Goal: Task Accomplishment & Management: Manage account settings

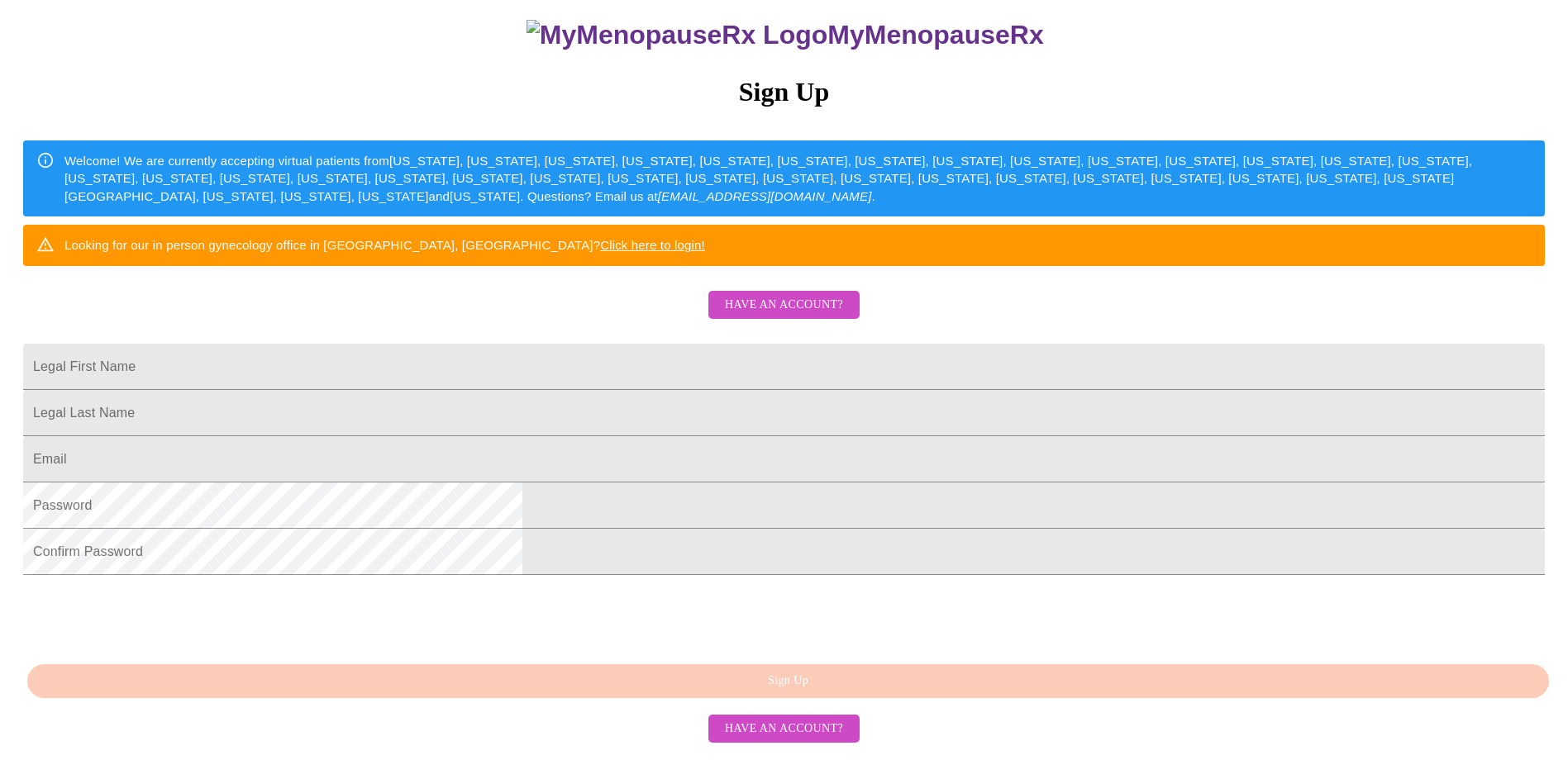
scroll to position [302, 0]
click at [751, 295] on span "Have an account?" at bounding box center [784, 305] width 118 height 20
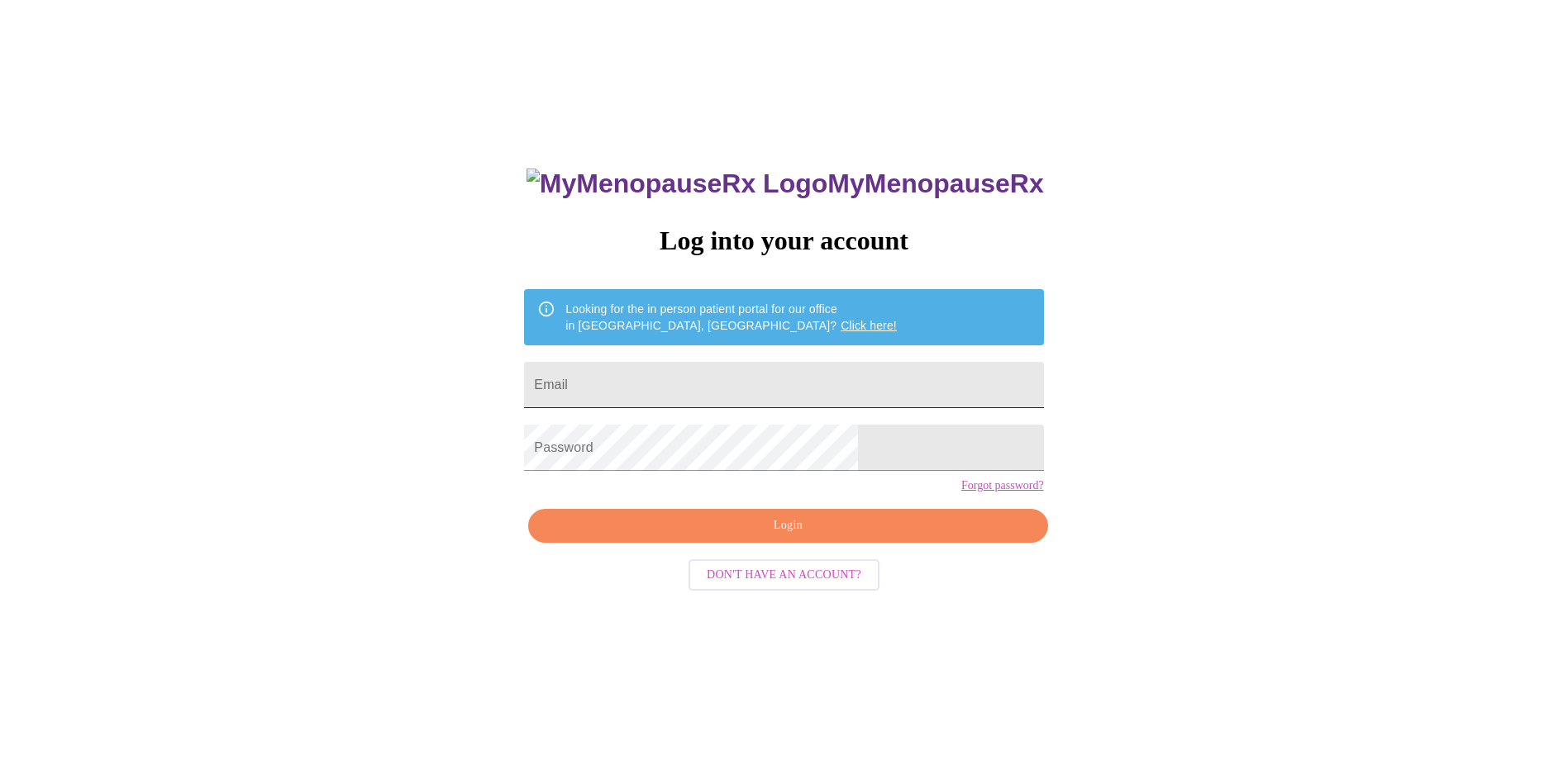
click at [682, 380] on input "Email" at bounding box center [784, 385] width 519 height 46
type input "[EMAIL_ADDRESS][DOMAIN_NAME]"
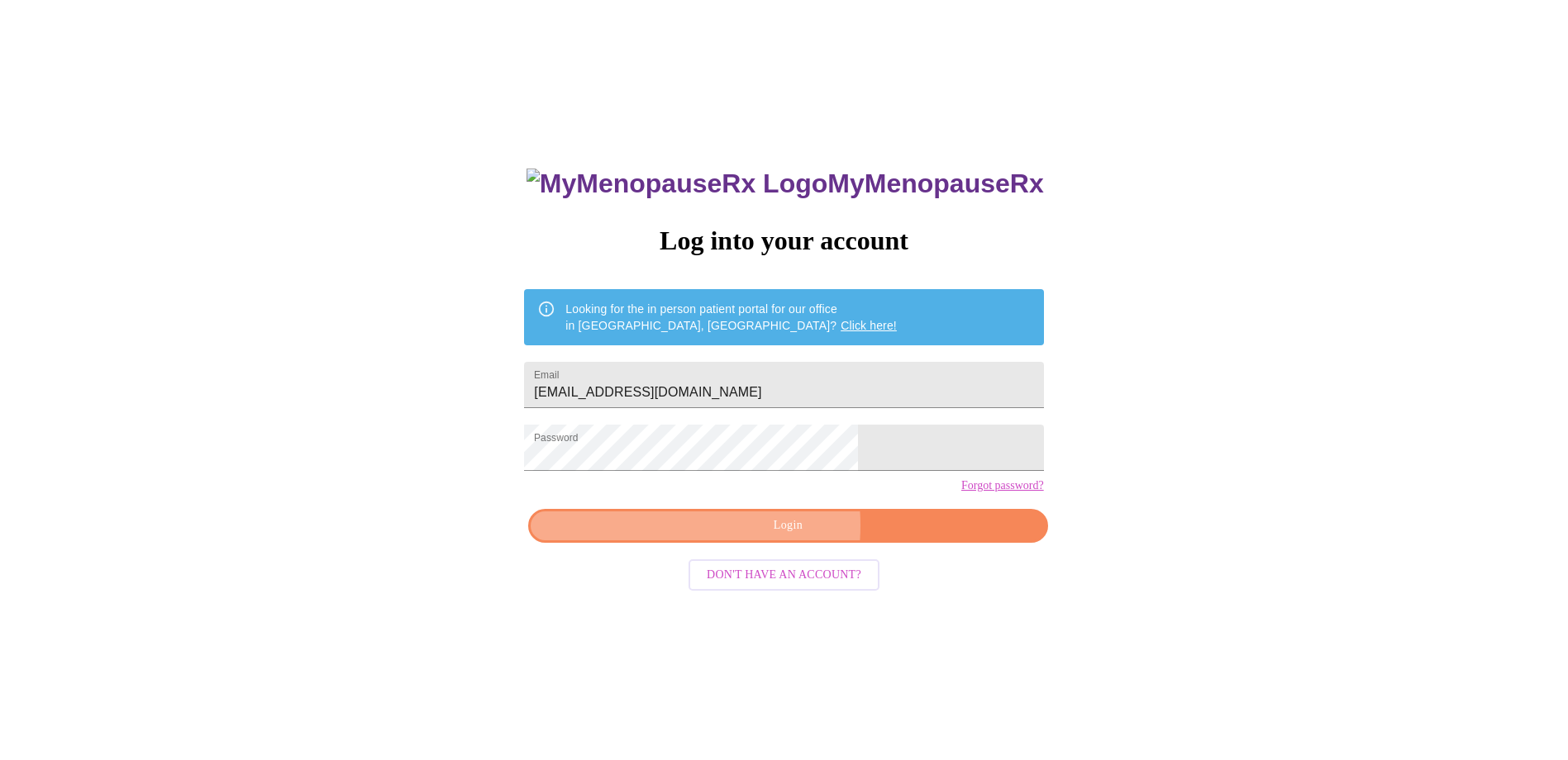
click at [741, 536] on span "Login" at bounding box center [787, 526] width 481 height 20
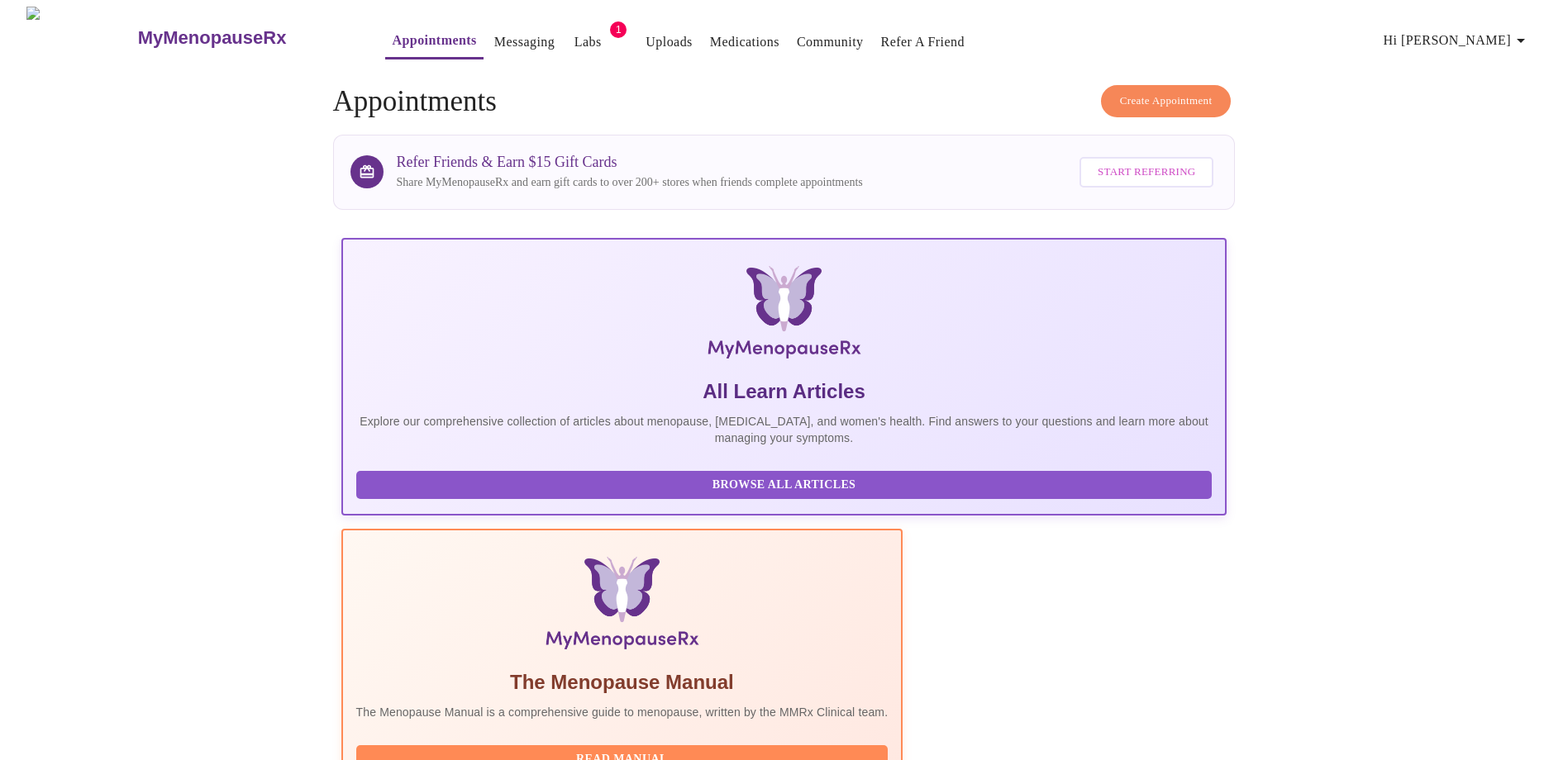
click at [610, 22] on span "1" at bounding box center [618, 30] width 17 height 17
click at [574, 38] on link "Labs" at bounding box center [587, 42] width 27 height 23
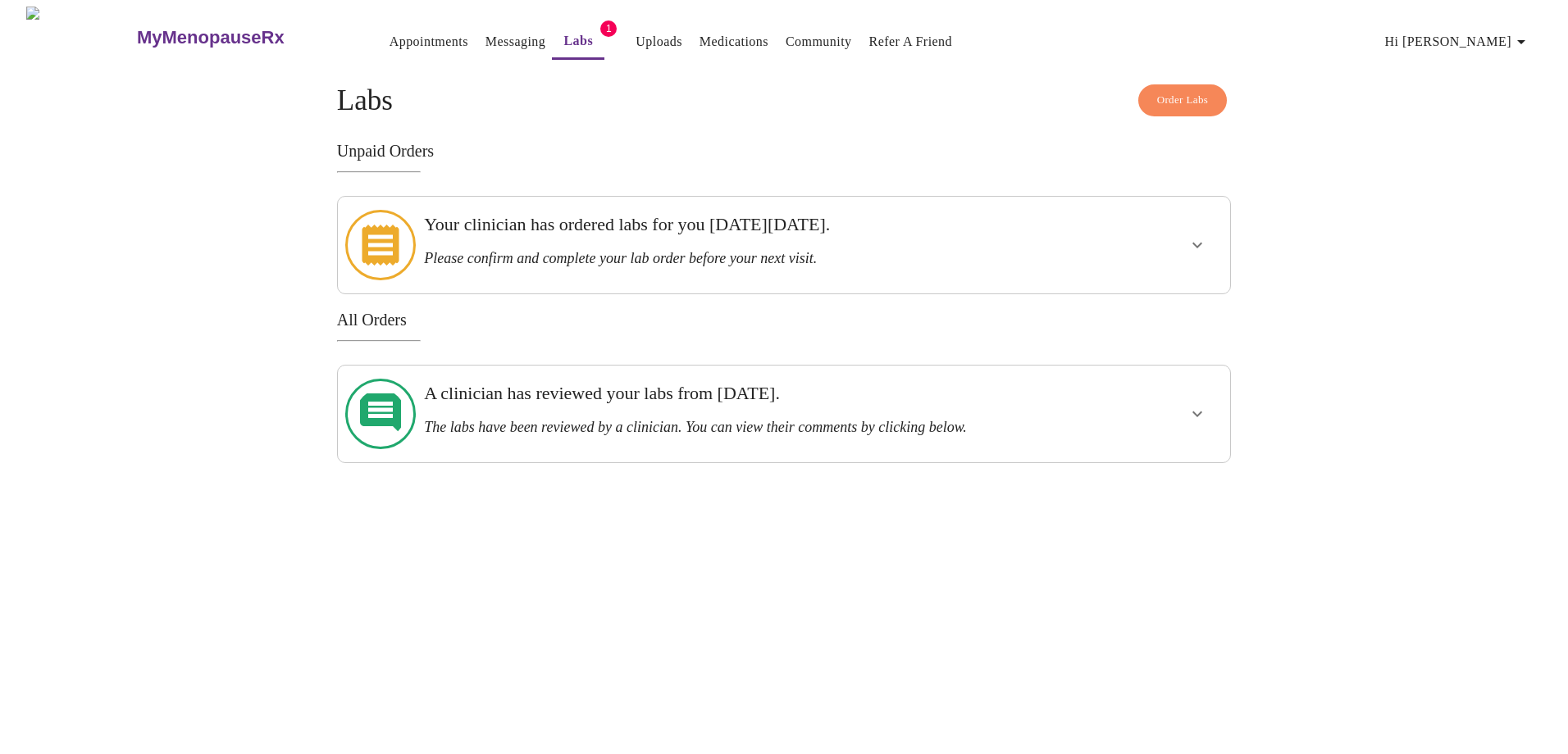
click at [582, 250] on h3 "Please confirm and complete your lab order before your next visit." at bounding box center [741, 258] width 633 height 18
click at [1194, 235] on icon "show more" at bounding box center [1196, 244] width 19 height 19
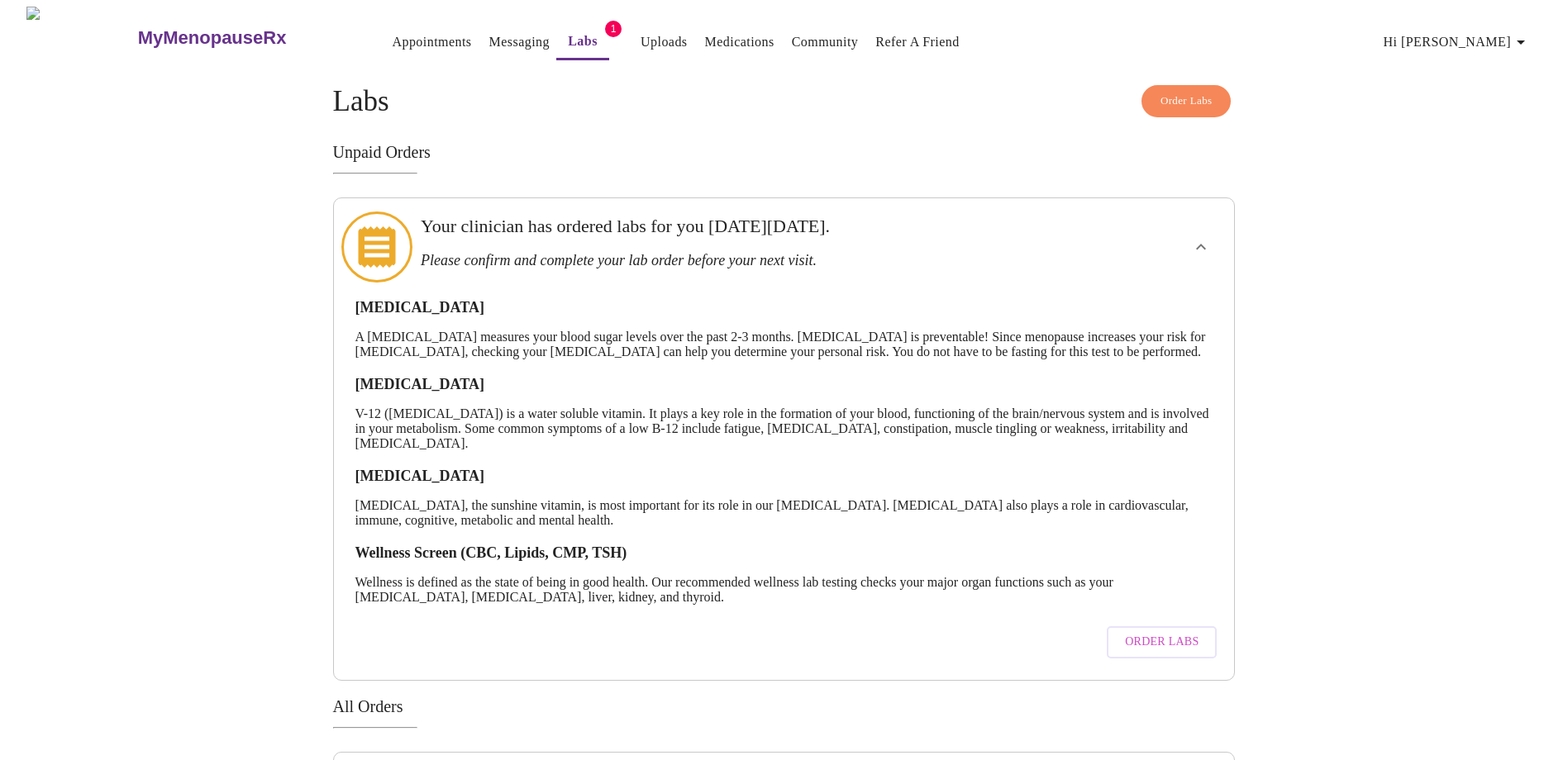
click at [489, 31] on link "Messaging" at bounding box center [519, 42] width 60 height 23
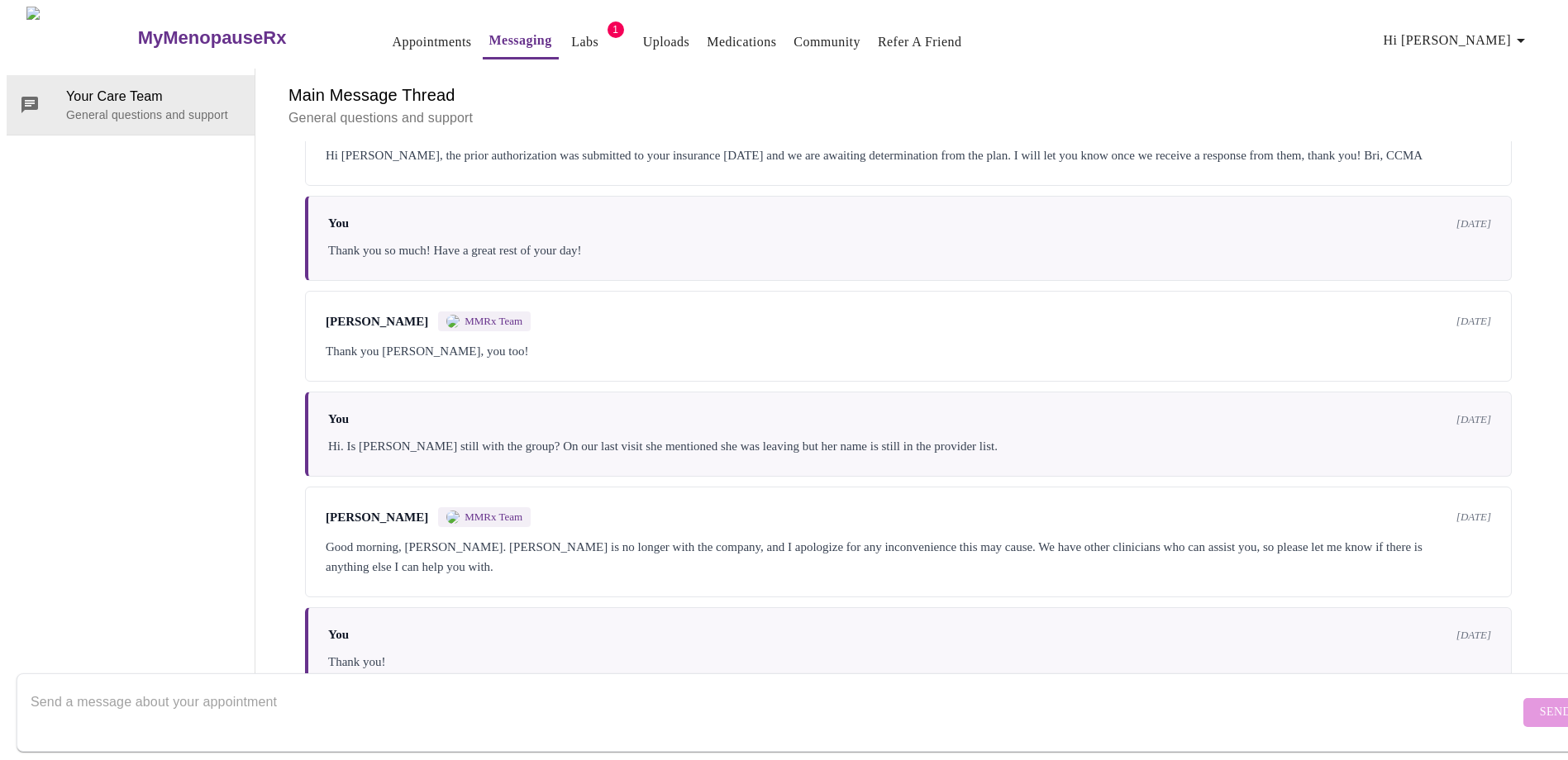
scroll to position [3781, 0]
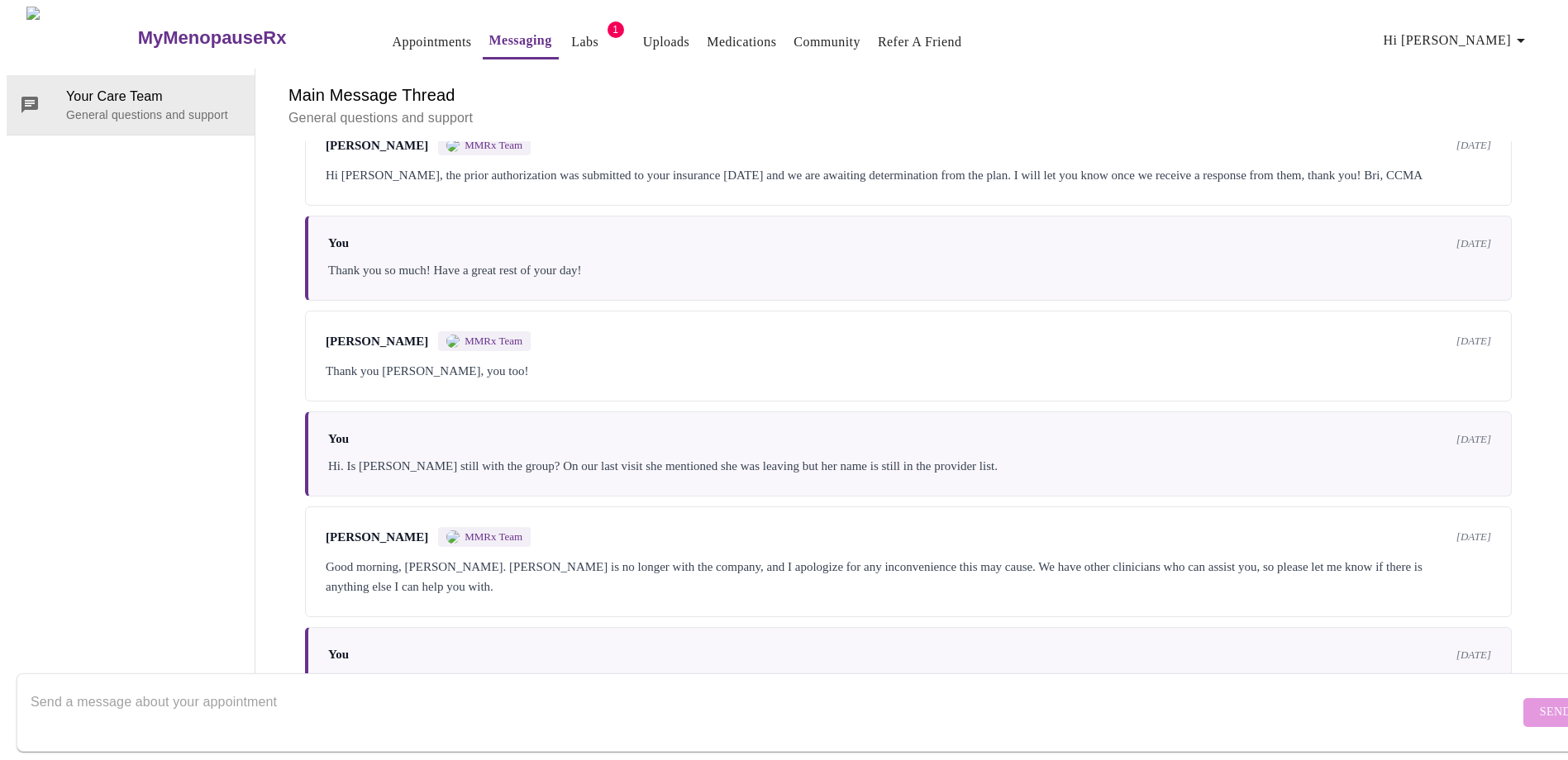
click at [83, 286] on div "Your Care Team General questions and support" at bounding box center [131, 382] width 249 height 626
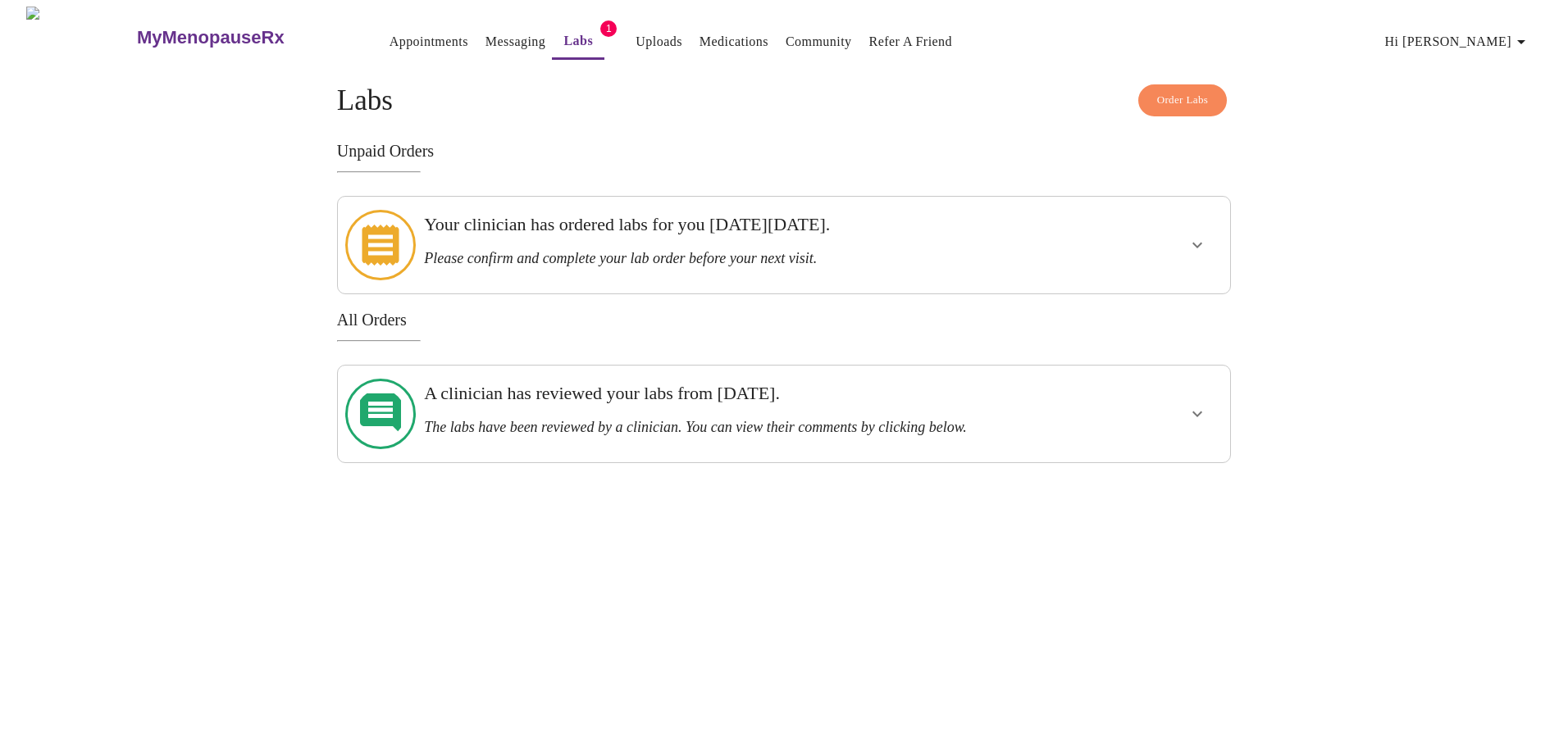
click at [564, 37] on link "Labs" at bounding box center [578, 41] width 30 height 23
click at [1200, 242] on icon "show more" at bounding box center [1197, 245] width 10 height 6
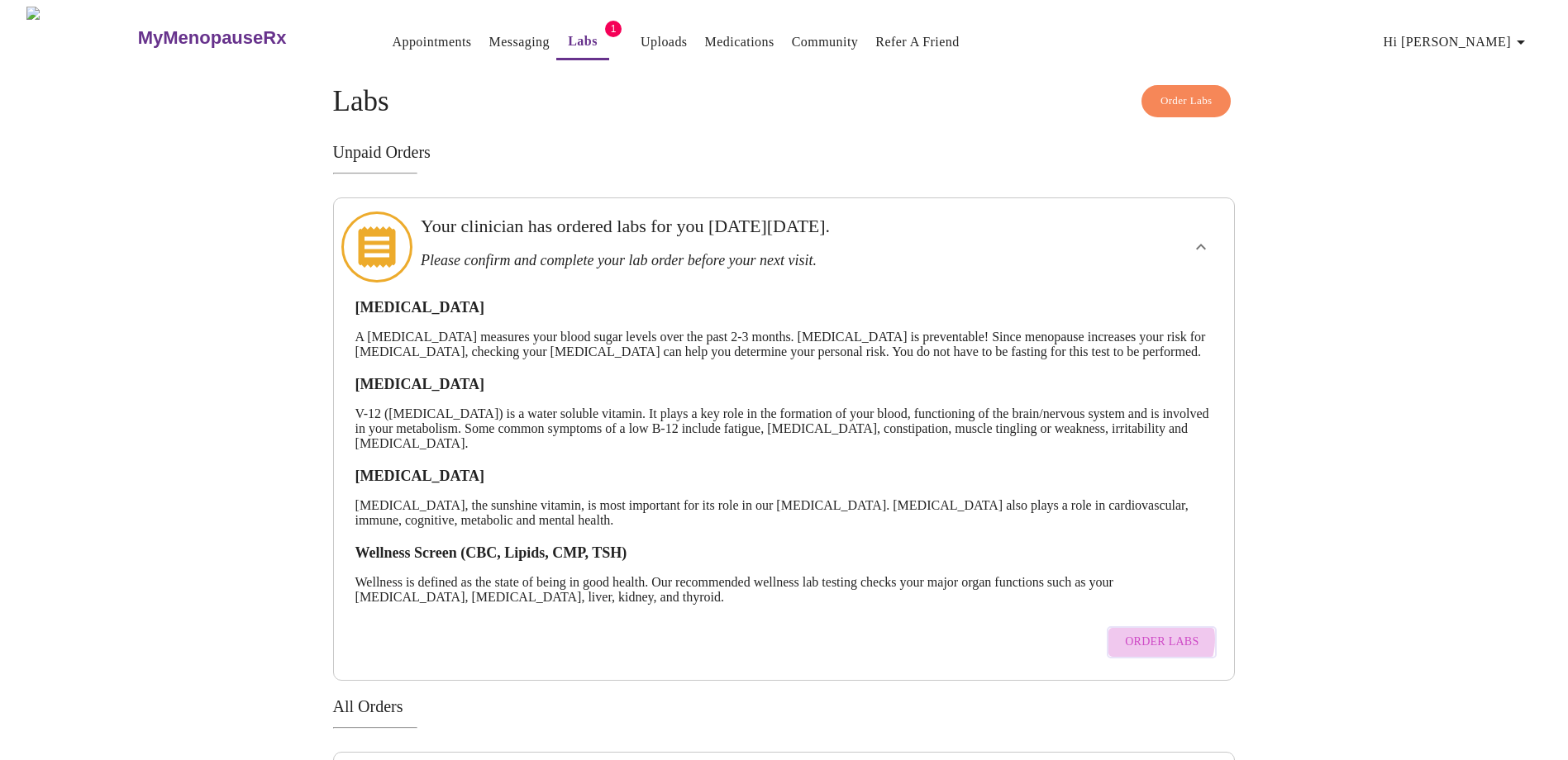
click at [1153, 651] on span "Order Labs" at bounding box center [1161, 642] width 73 height 20
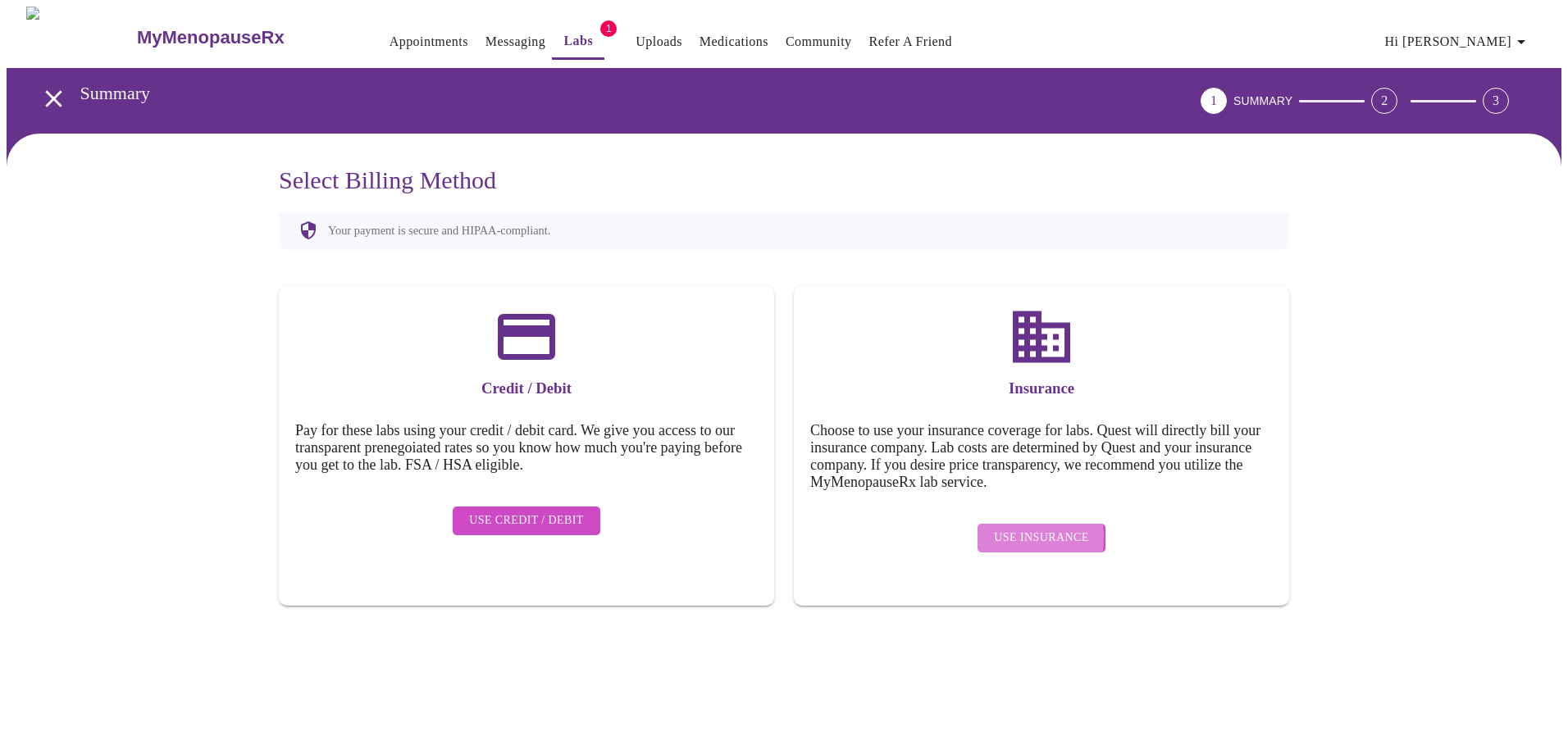
click at [1000, 528] on span "Use Insurance" at bounding box center [1041, 538] width 94 height 20
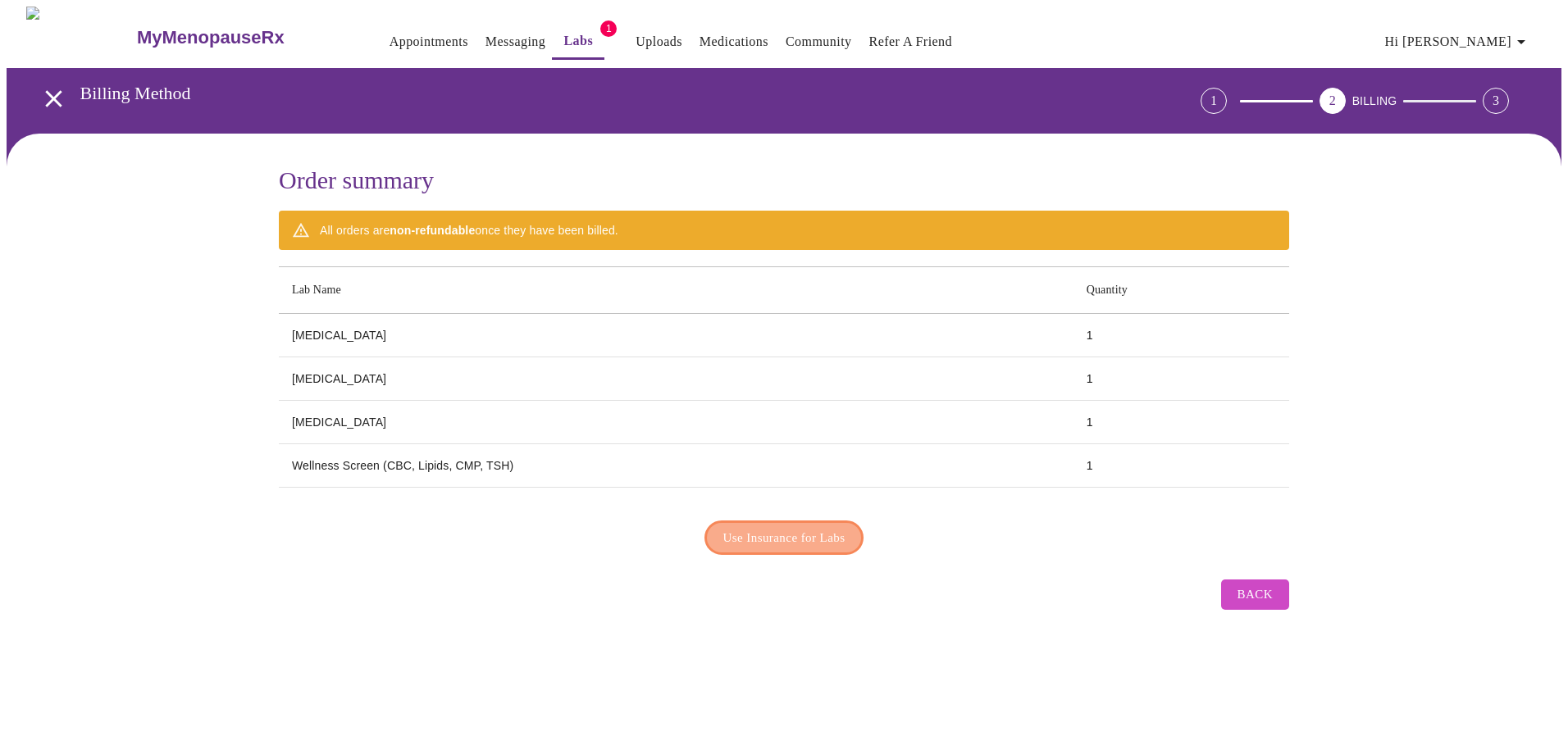
click at [767, 538] on span "Use Insurance for Labs" at bounding box center [784, 537] width 122 height 21
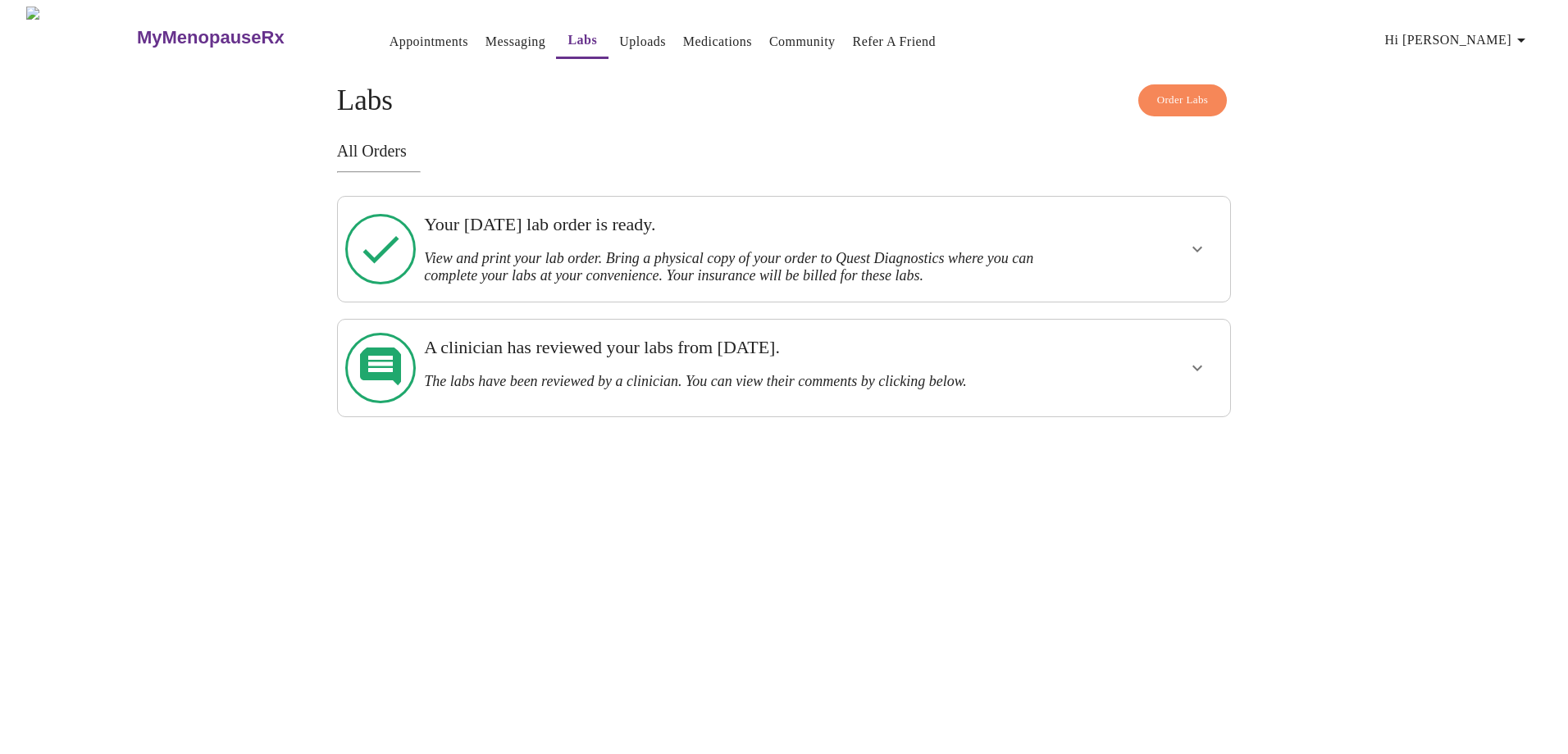
click at [1201, 248] on icon "show more" at bounding box center [1196, 249] width 19 height 19
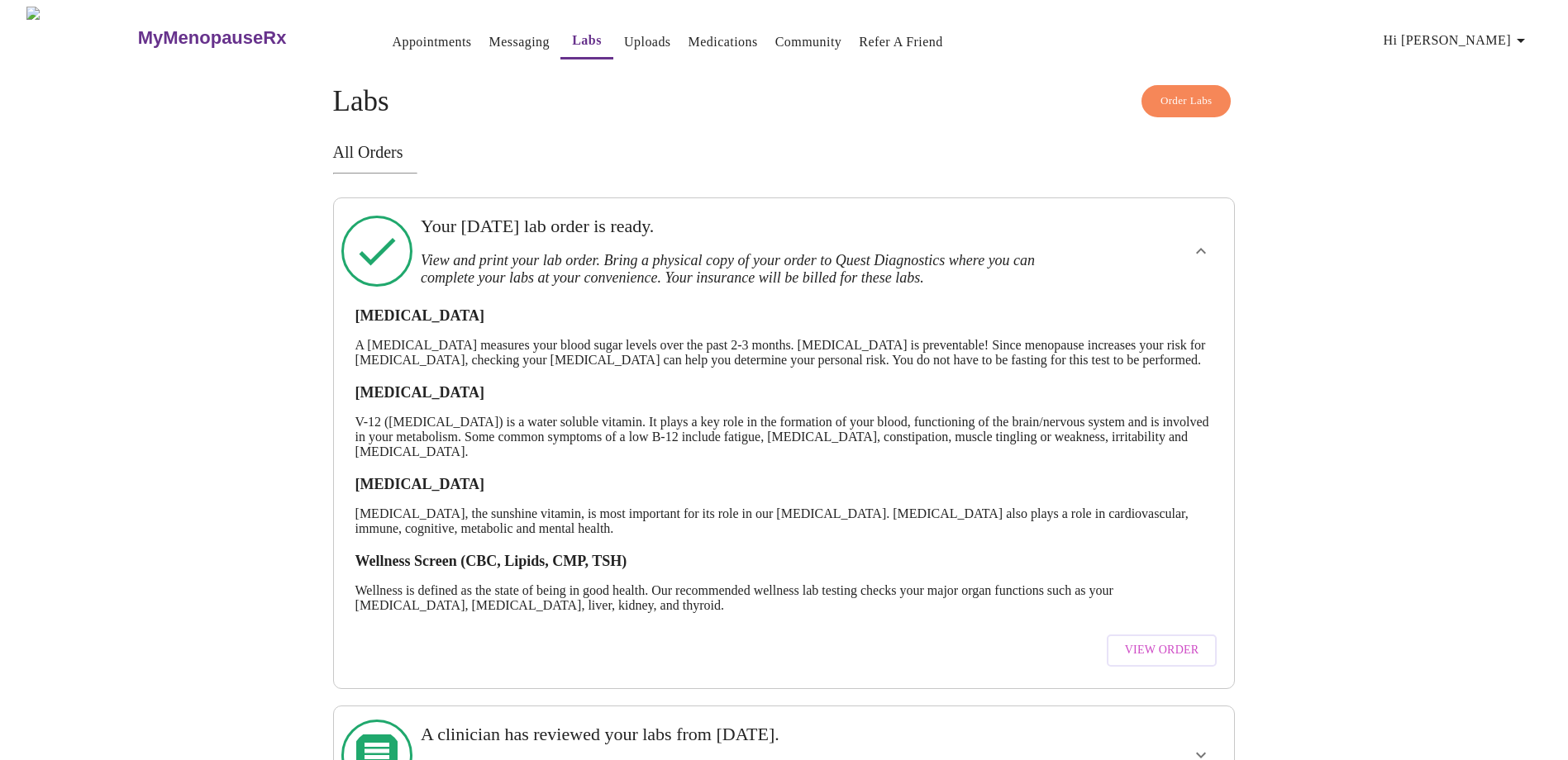
scroll to position [79, 0]
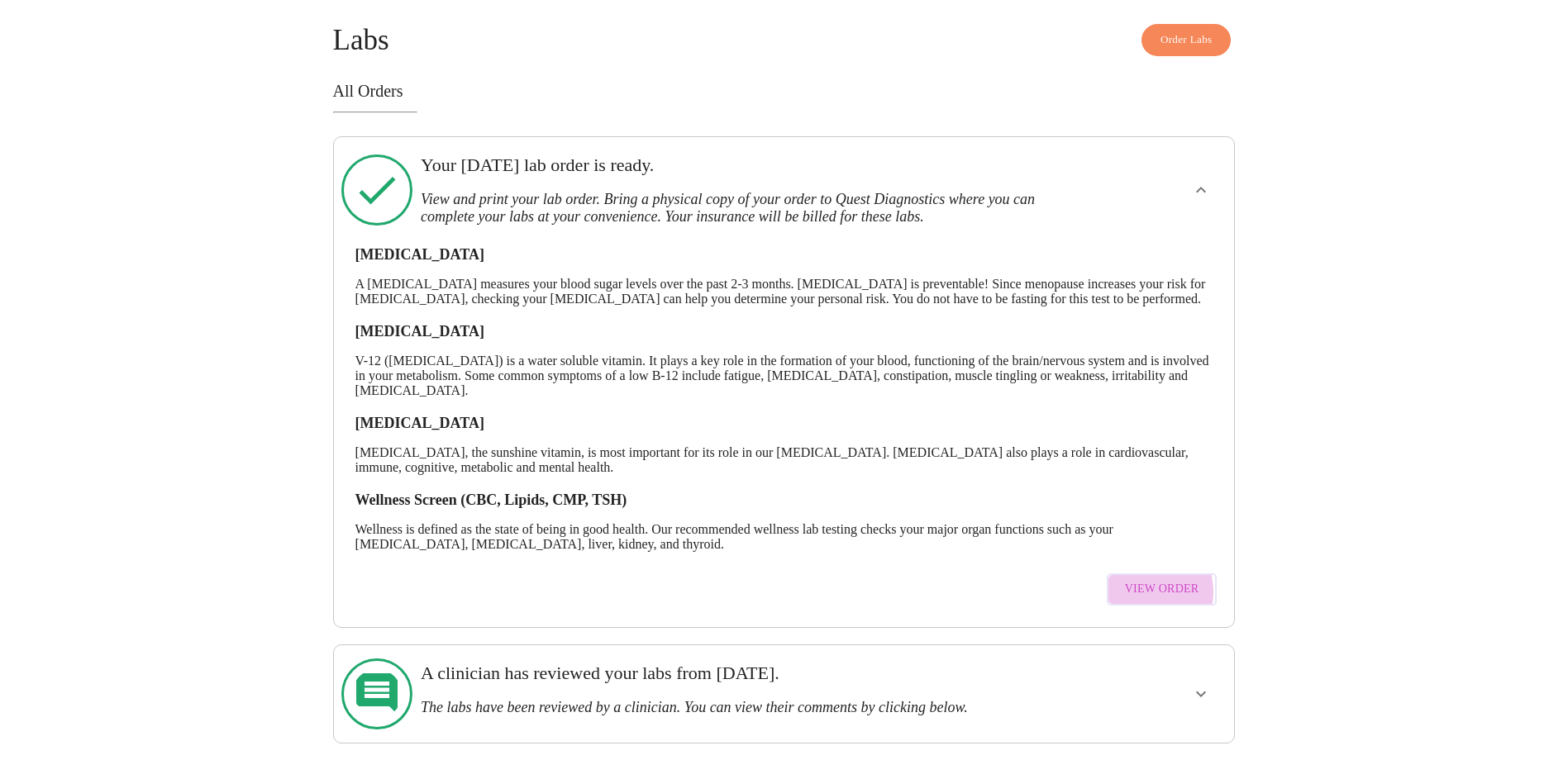
click at [1144, 595] on span "View Order" at bounding box center [1162, 589] width 74 height 20
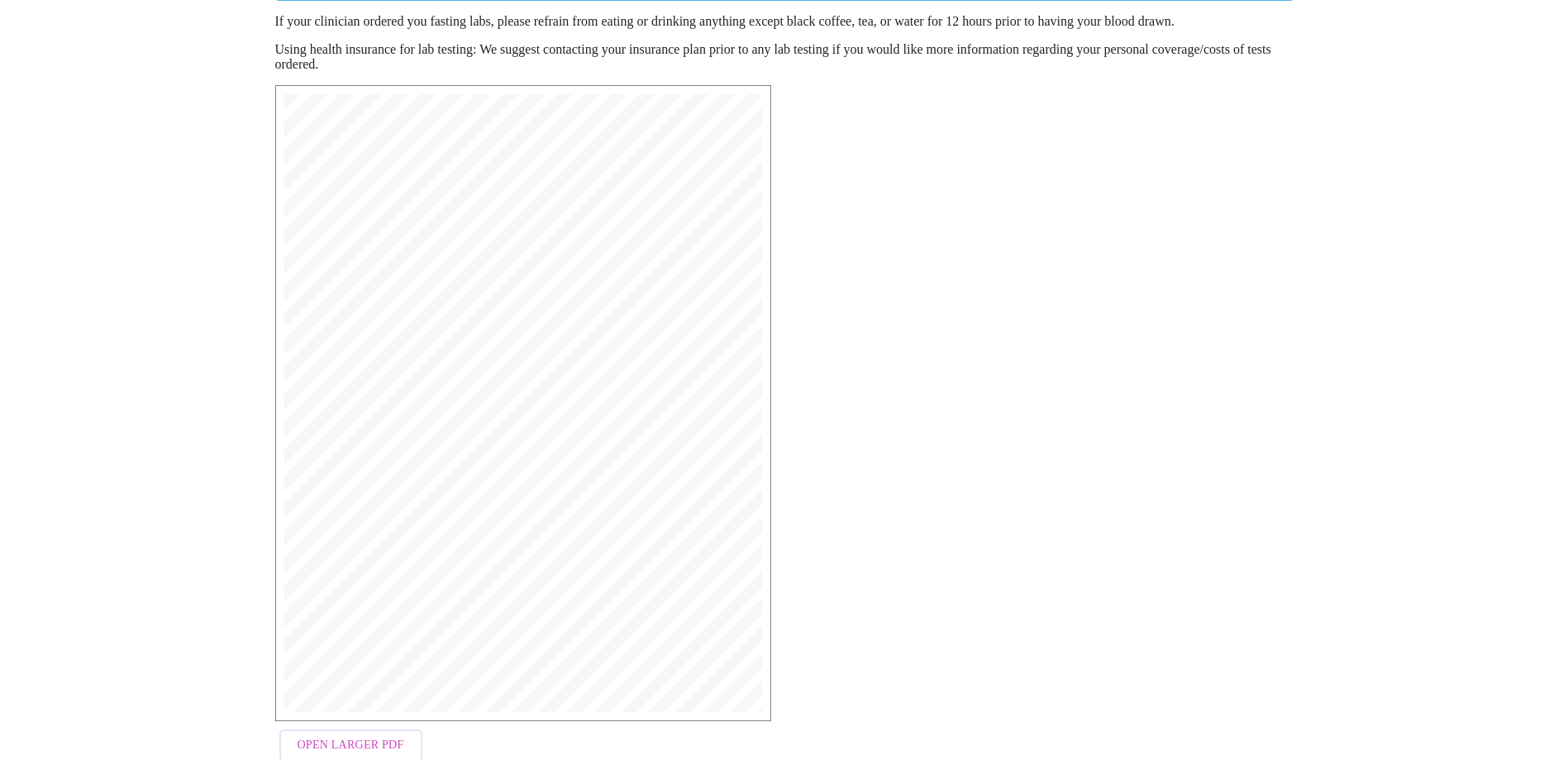
scroll to position [248, 0]
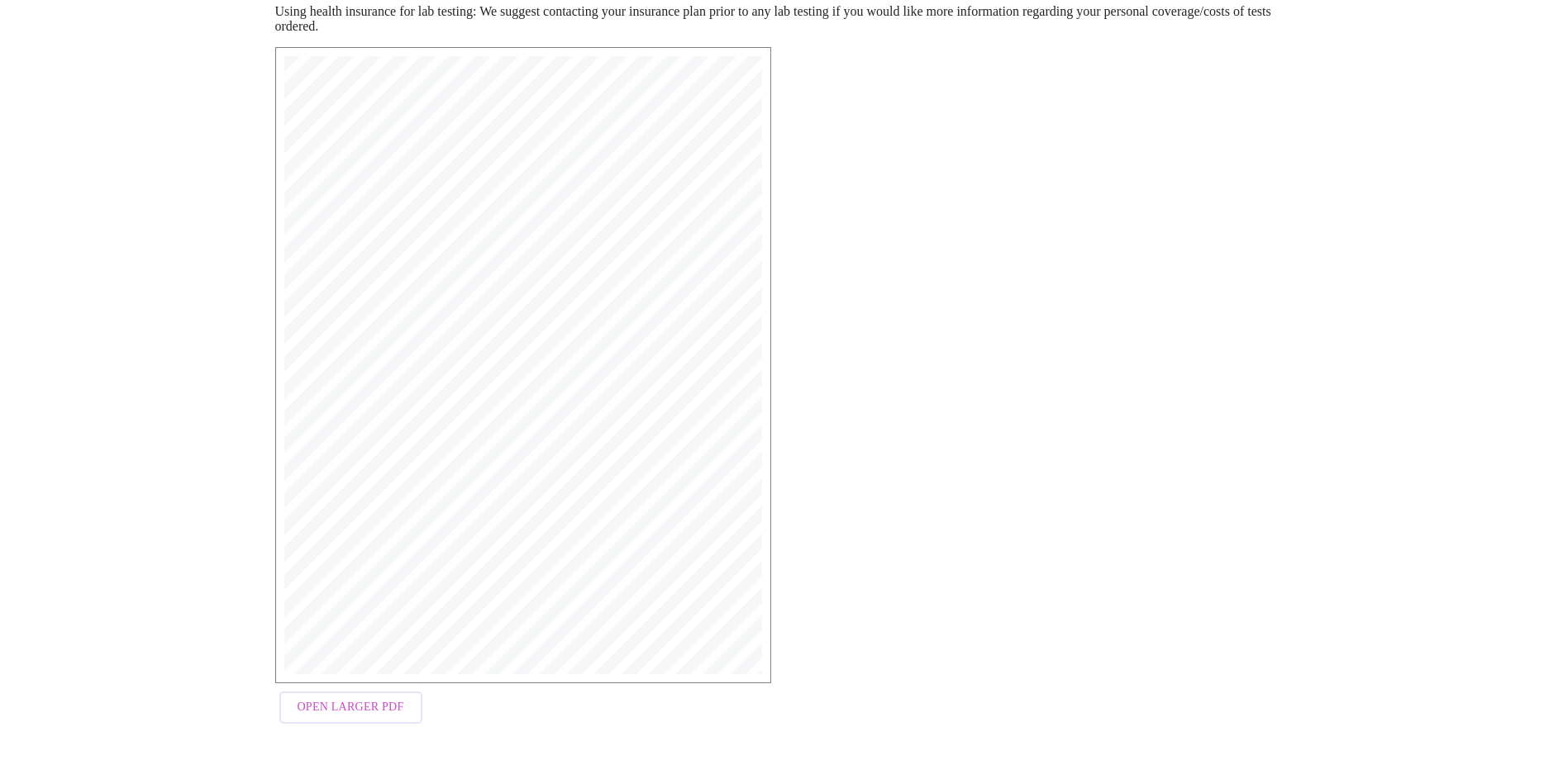
click at [322, 714] on span "Open Larger PDF" at bounding box center [350, 707] width 107 height 20
